Goal: Information Seeking & Learning: Learn about a topic

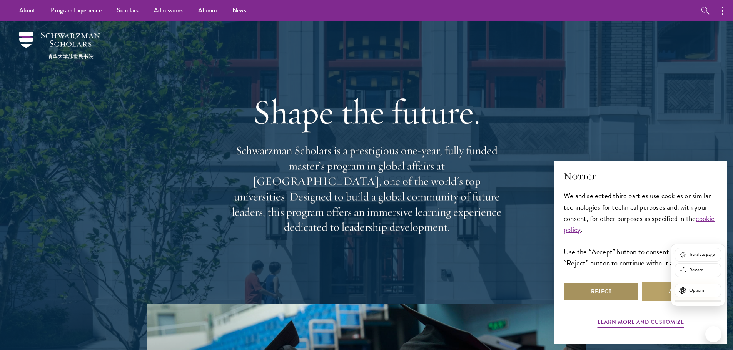
click at [604, 293] on button "Reject" at bounding box center [601, 292] width 75 height 18
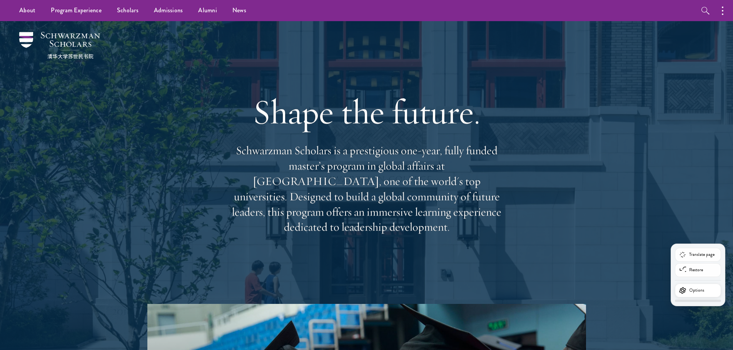
click at [706, 290] on button "Options" at bounding box center [698, 291] width 46 height 14
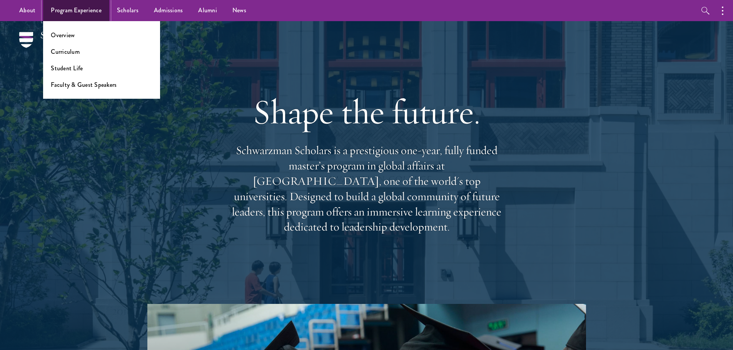
click at [64, 9] on link "Program Experience" at bounding box center [76, 10] width 66 height 21
